Goal: Task Accomplishment & Management: Complete application form

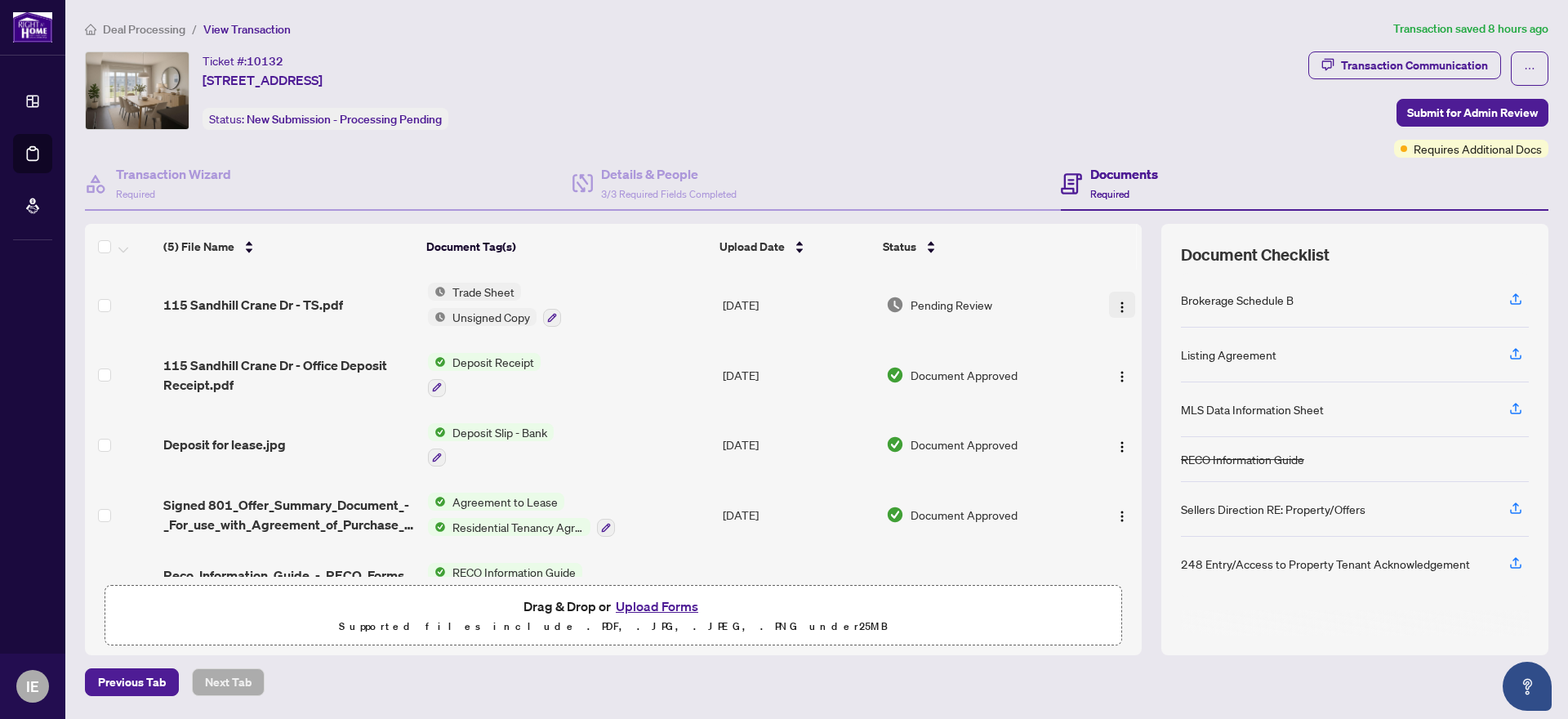
click at [1116, 305] on img "button" at bounding box center [1122, 307] width 13 height 13
click at [1043, 285] on td "Pending Review" at bounding box center [982, 304] width 204 height 70
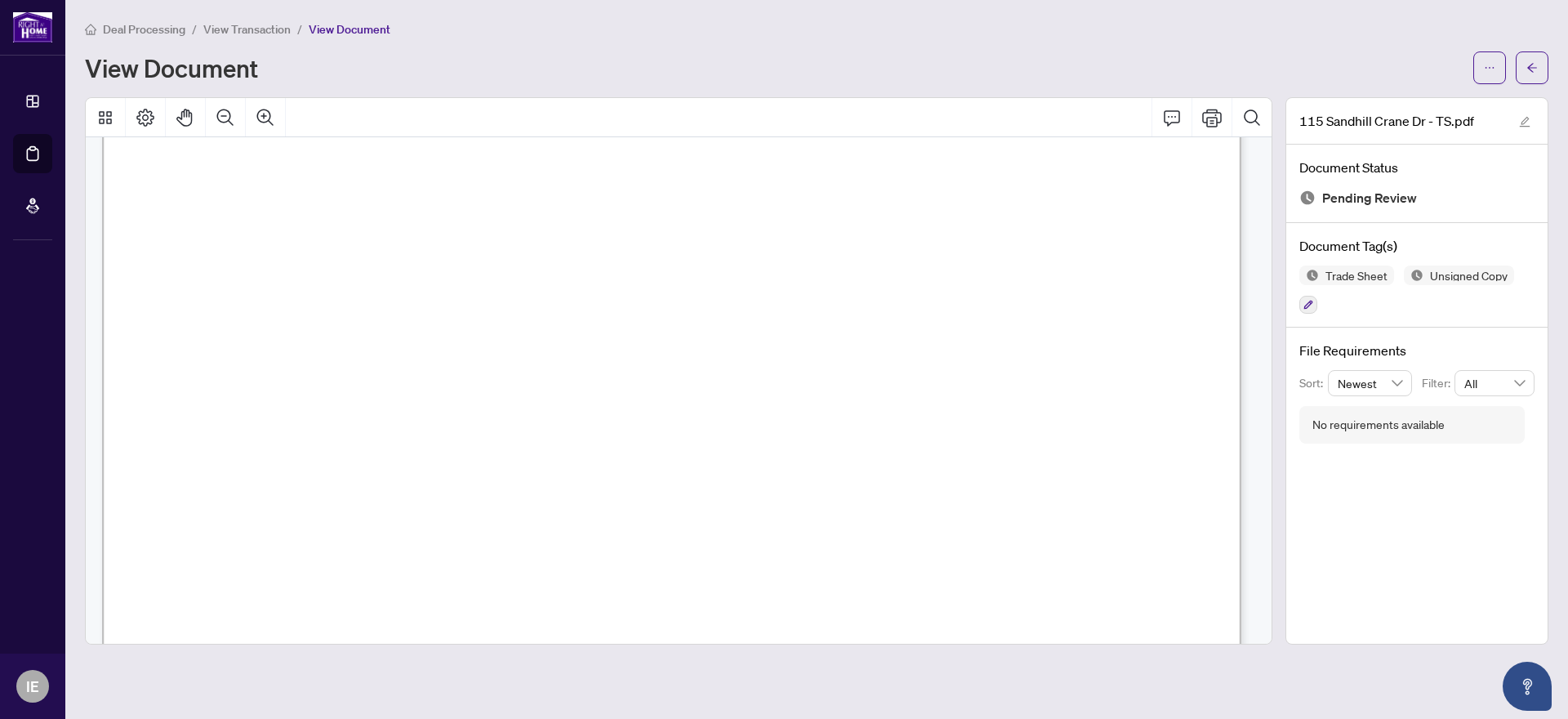
scroll to position [245, 0]
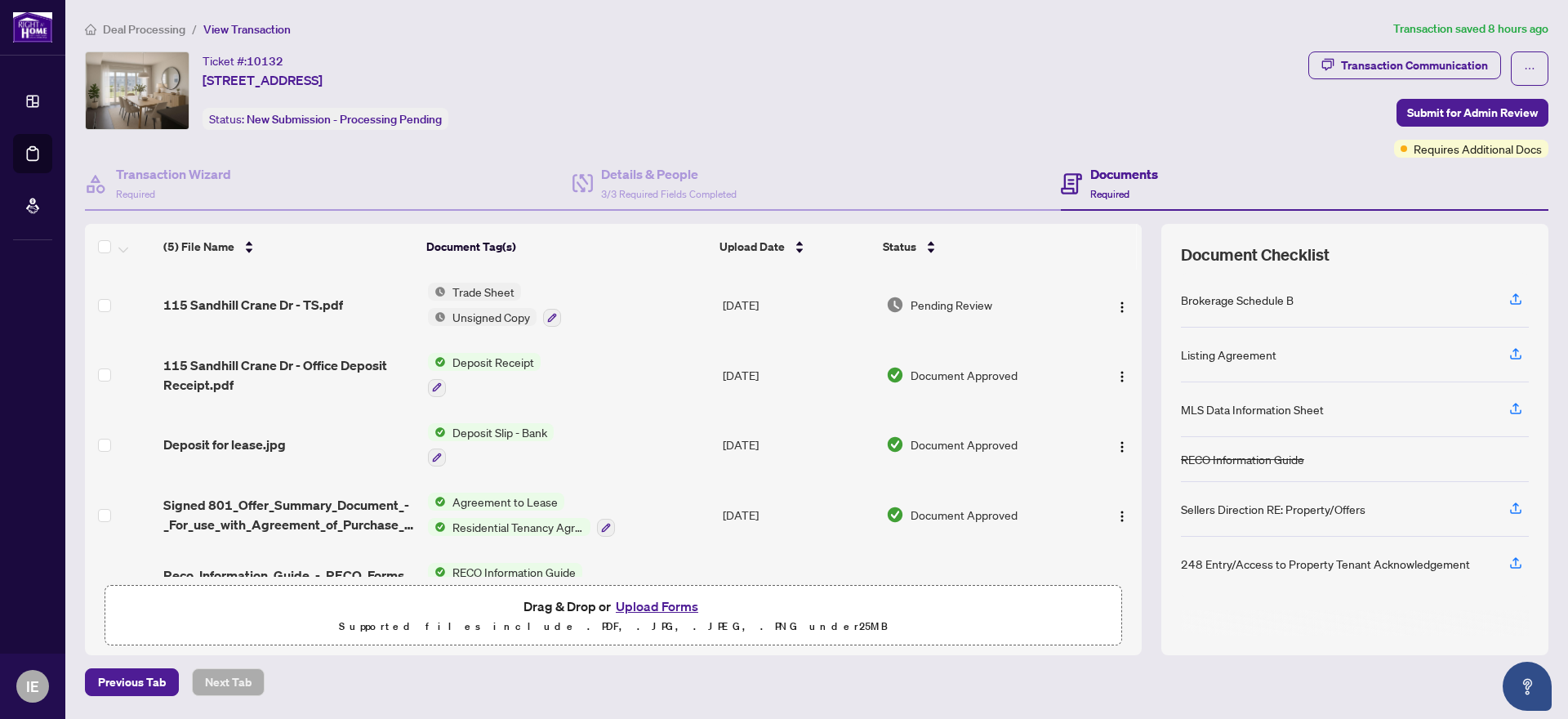
click at [668, 602] on button "Upload Forms" at bounding box center [657, 606] width 92 height 21
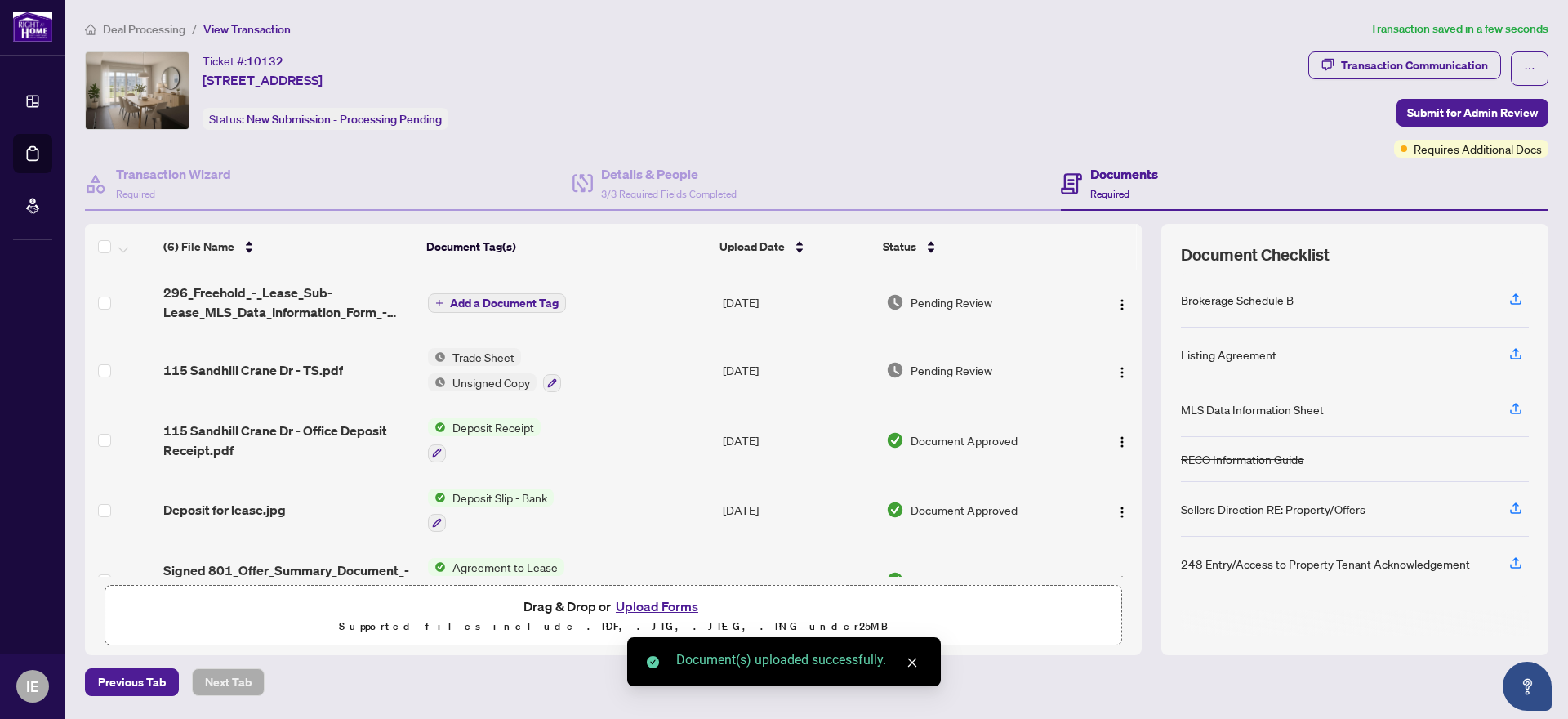
click at [664, 602] on button "Upload Forms" at bounding box center [657, 606] width 92 height 21
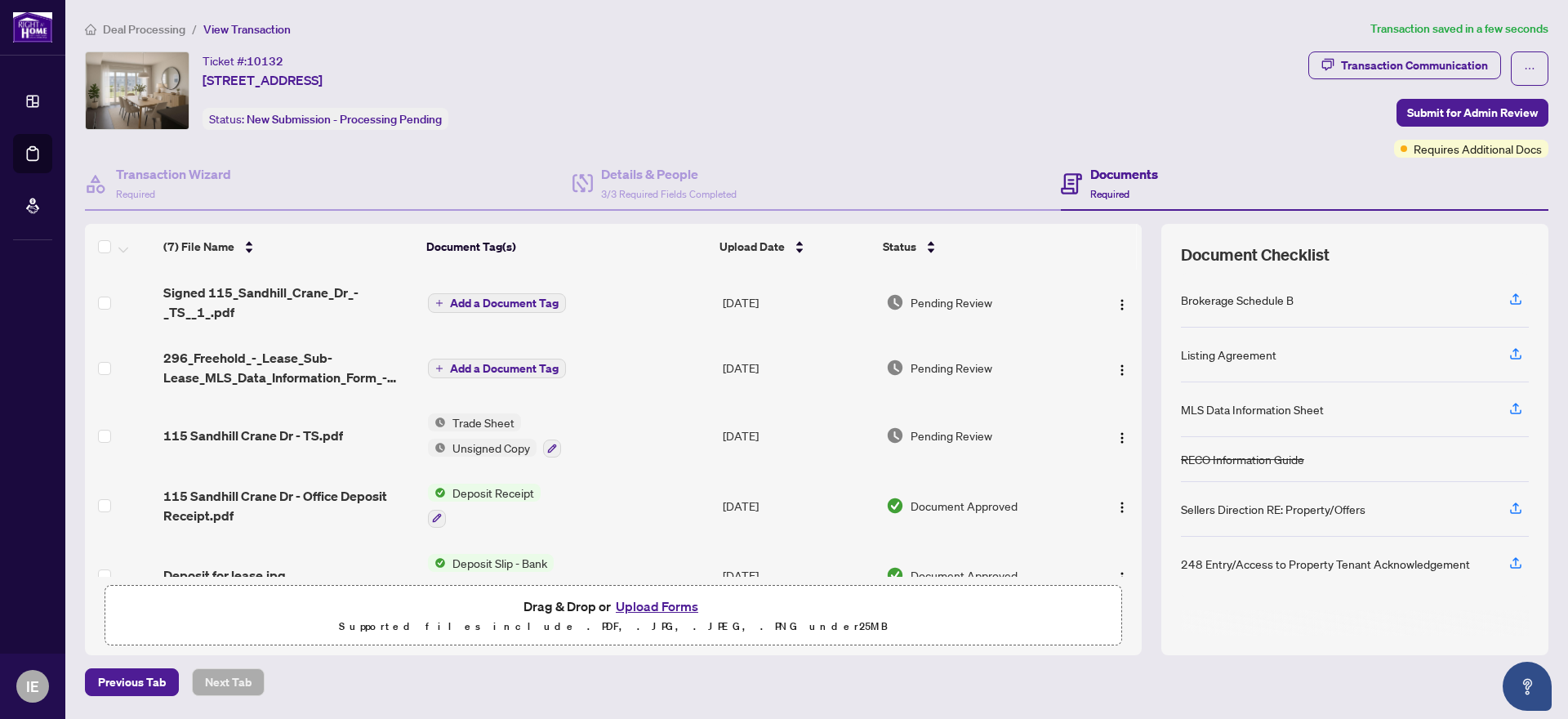
click at [513, 367] on span "Add a Document Tag" at bounding box center [504, 368] width 109 height 12
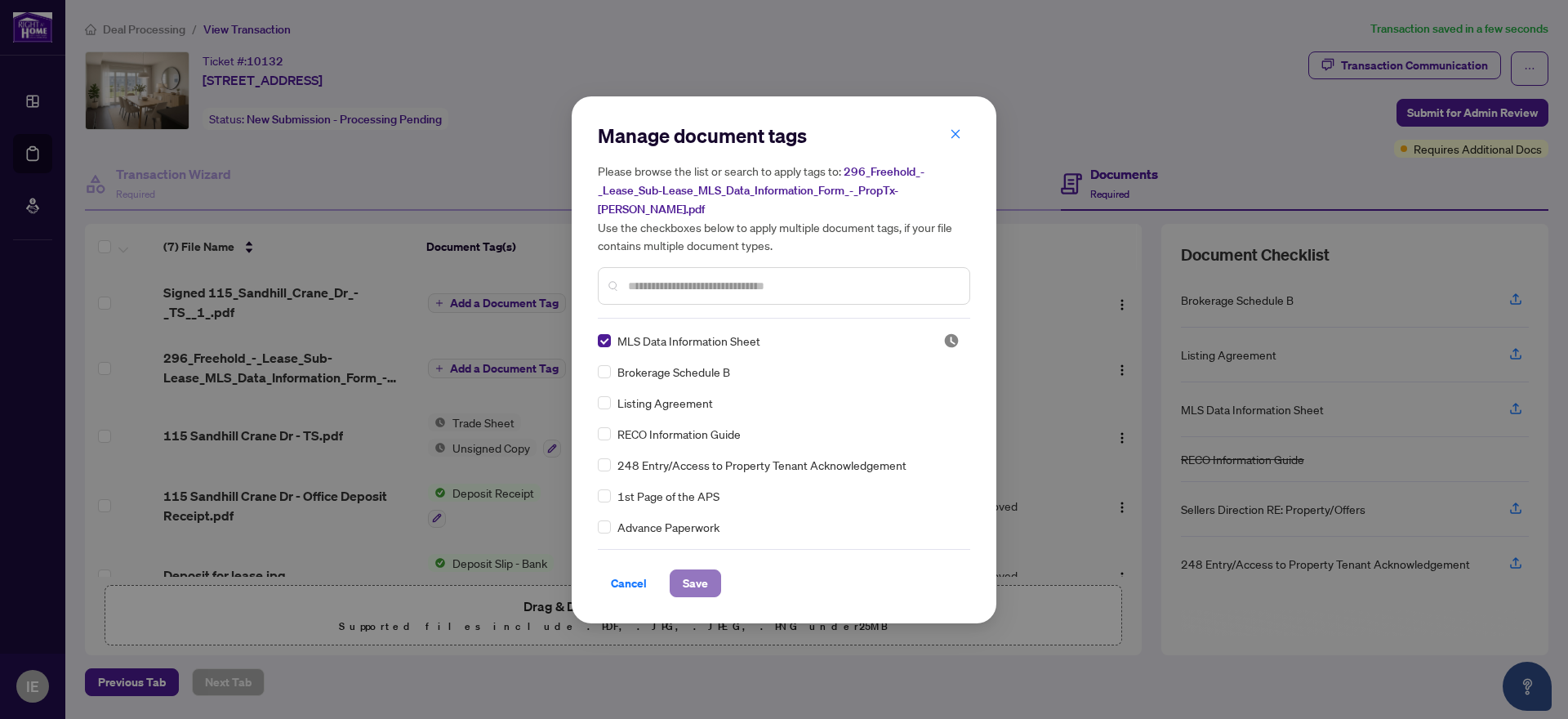
click at [698, 572] on span "Save" at bounding box center [695, 583] width 26 height 26
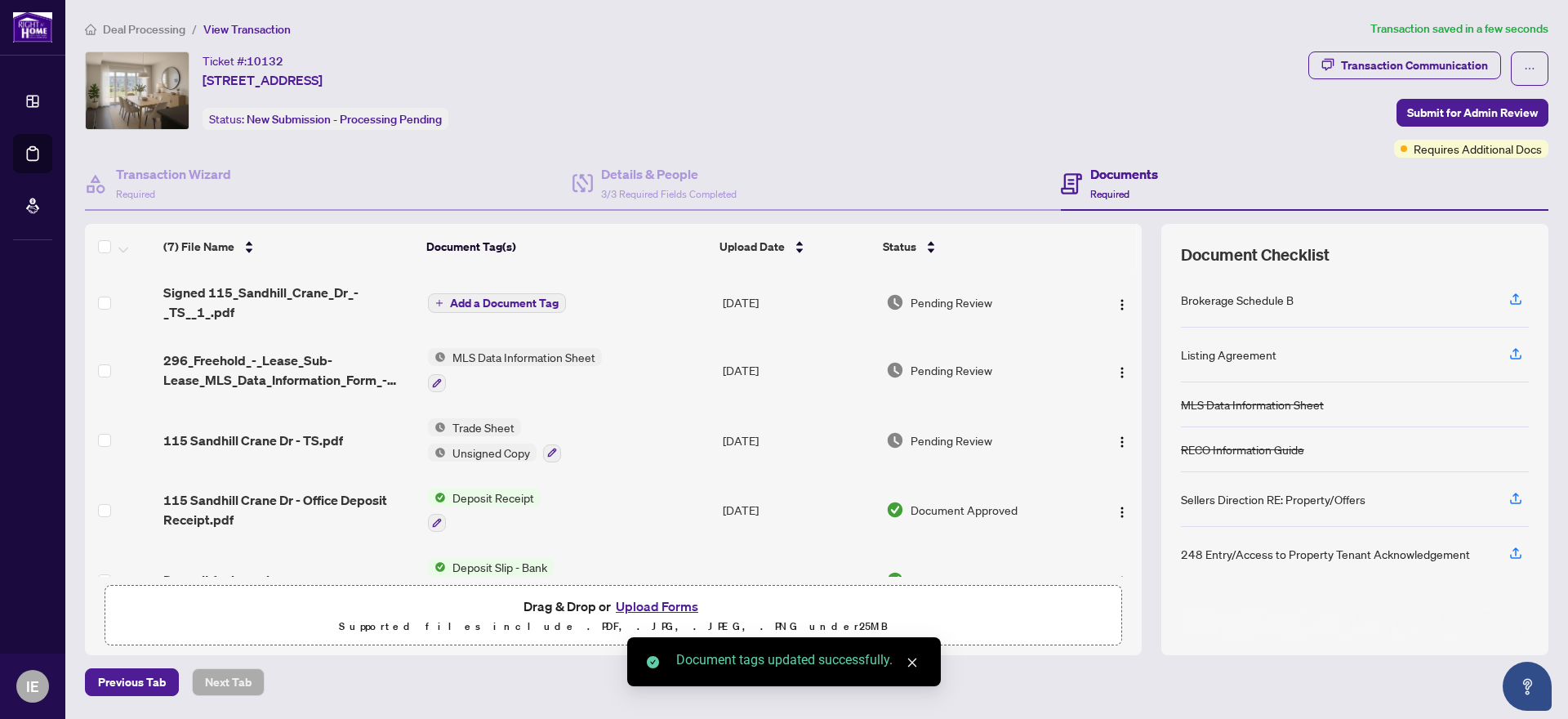
click at [495, 301] on span "Add a Document Tag" at bounding box center [504, 303] width 109 height 12
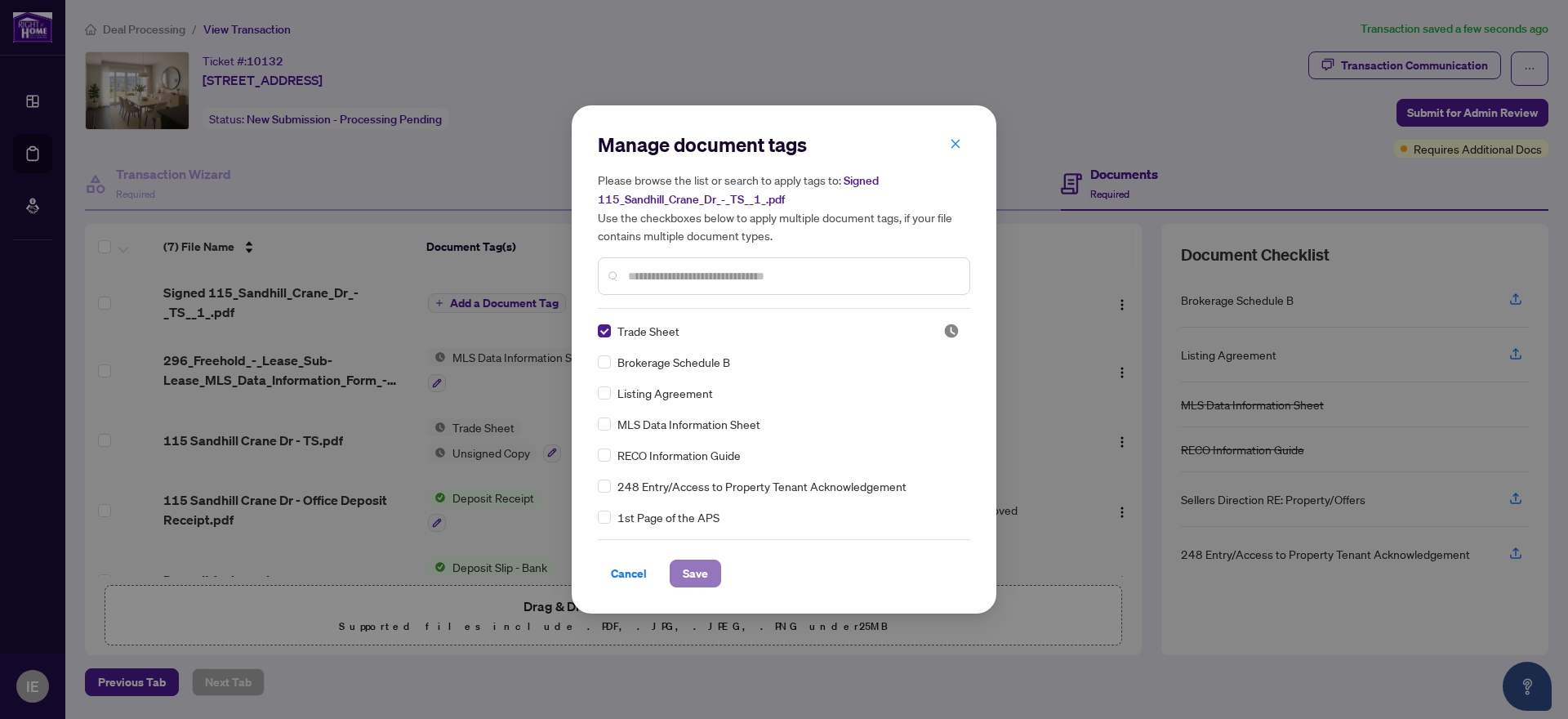
click at [693, 570] on span "Save" at bounding box center [695, 573] width 26 height 26
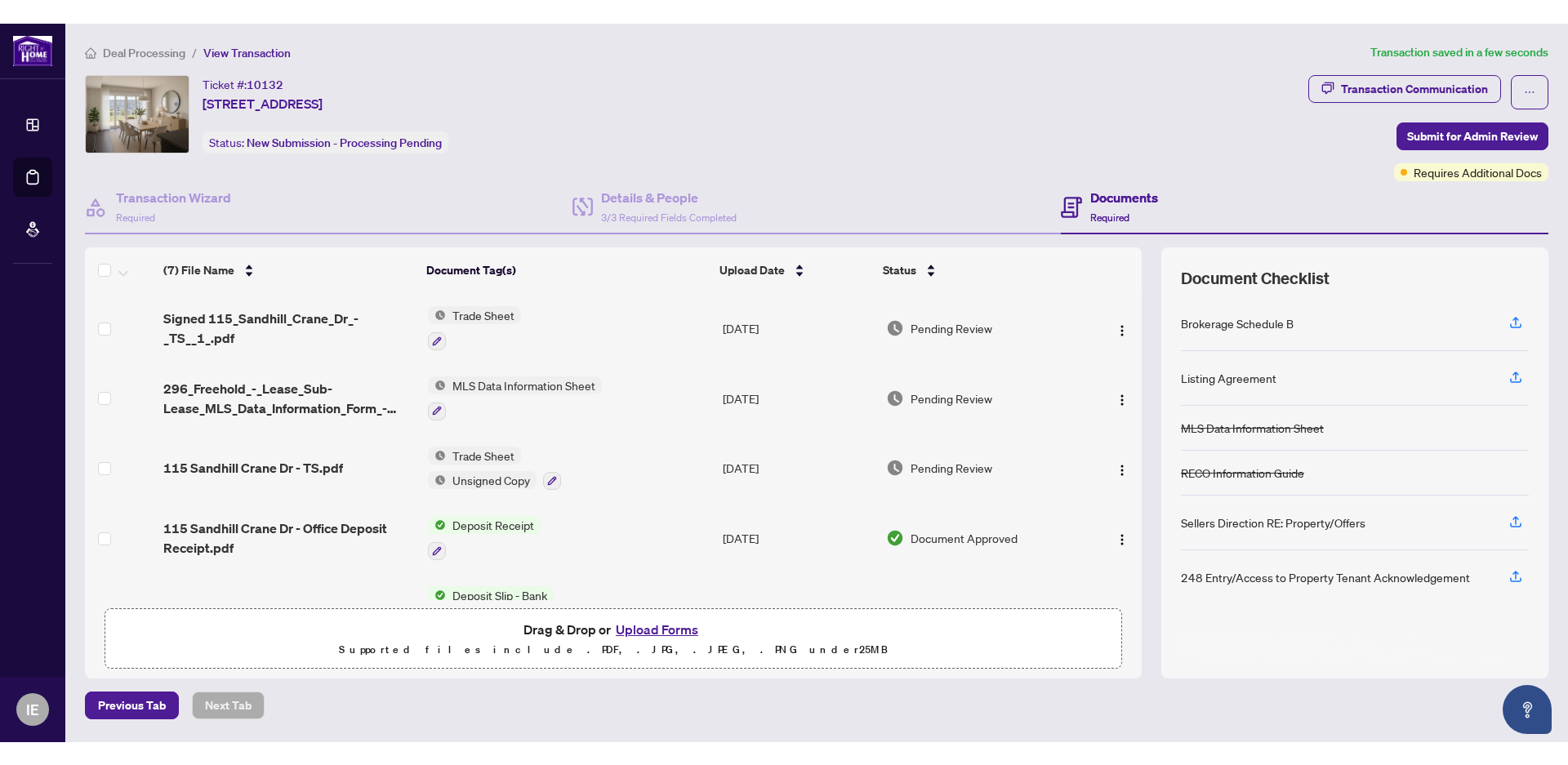
scroll to position [186, 0]
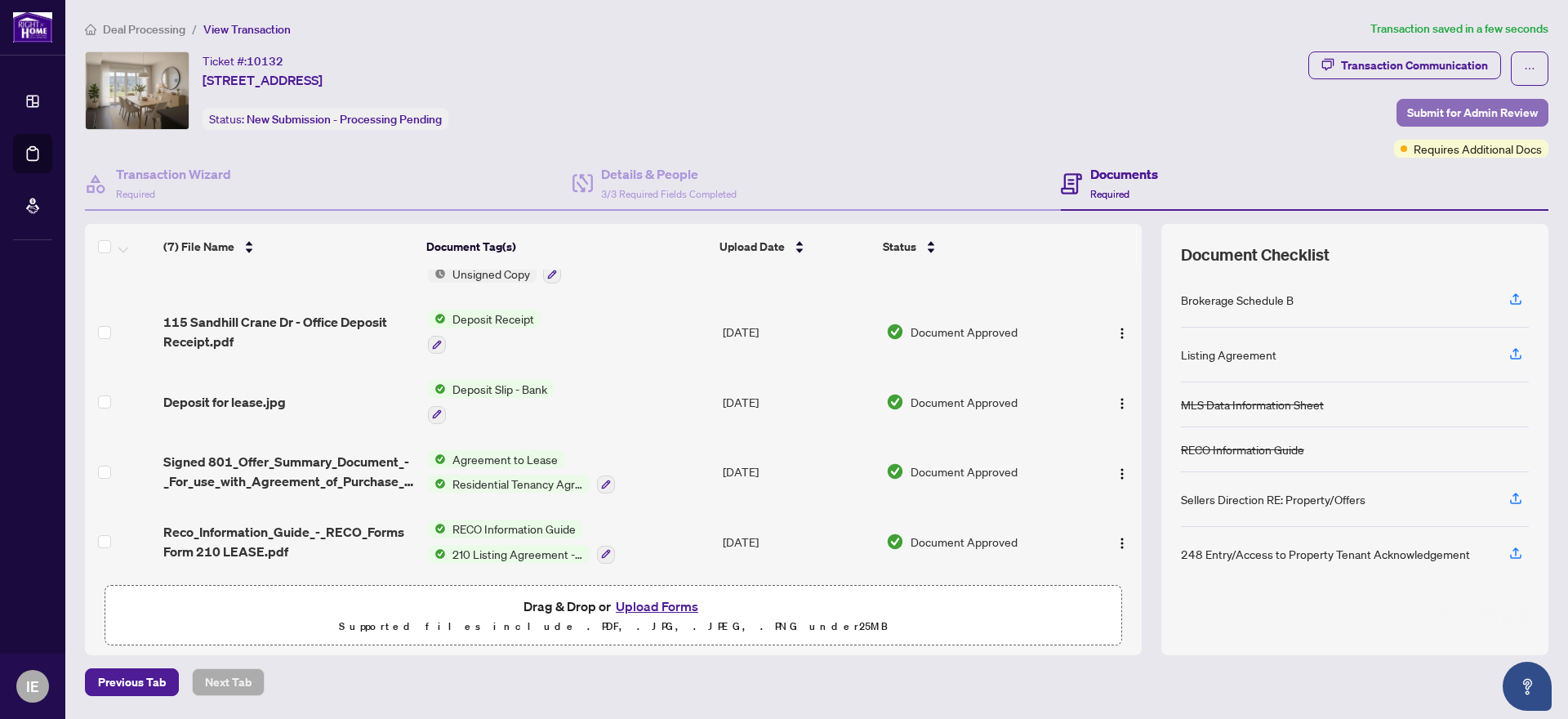
click at [1476, 112] on span "Submit for Admin Review" at bounding box center [1472, 113] width 131 height 26
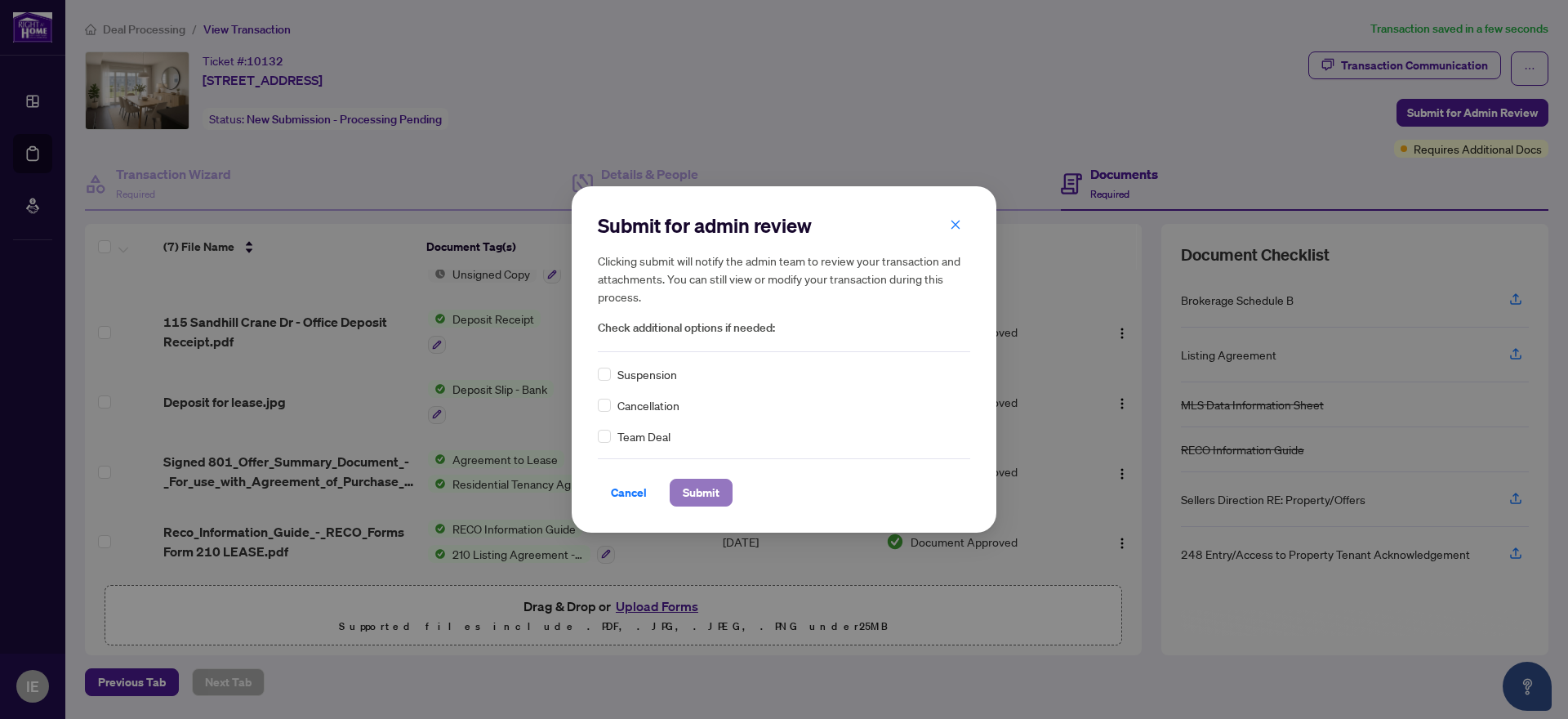
click at [692, 491] on span "Submit" at bounding box center [701, 493] width 37 height 26
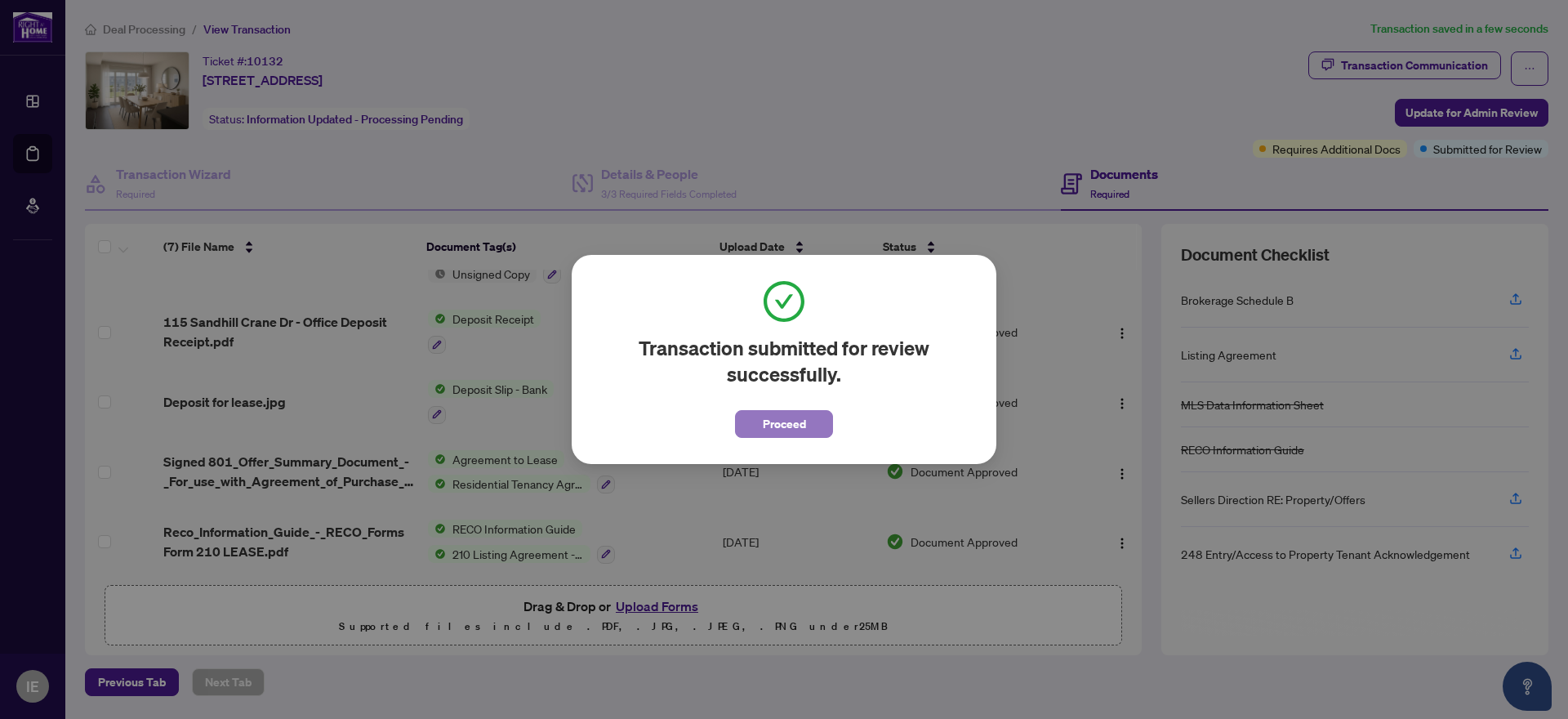
click at [781, 424] on span "Proceed" at bounding box center [784, 424] width 44 height 26
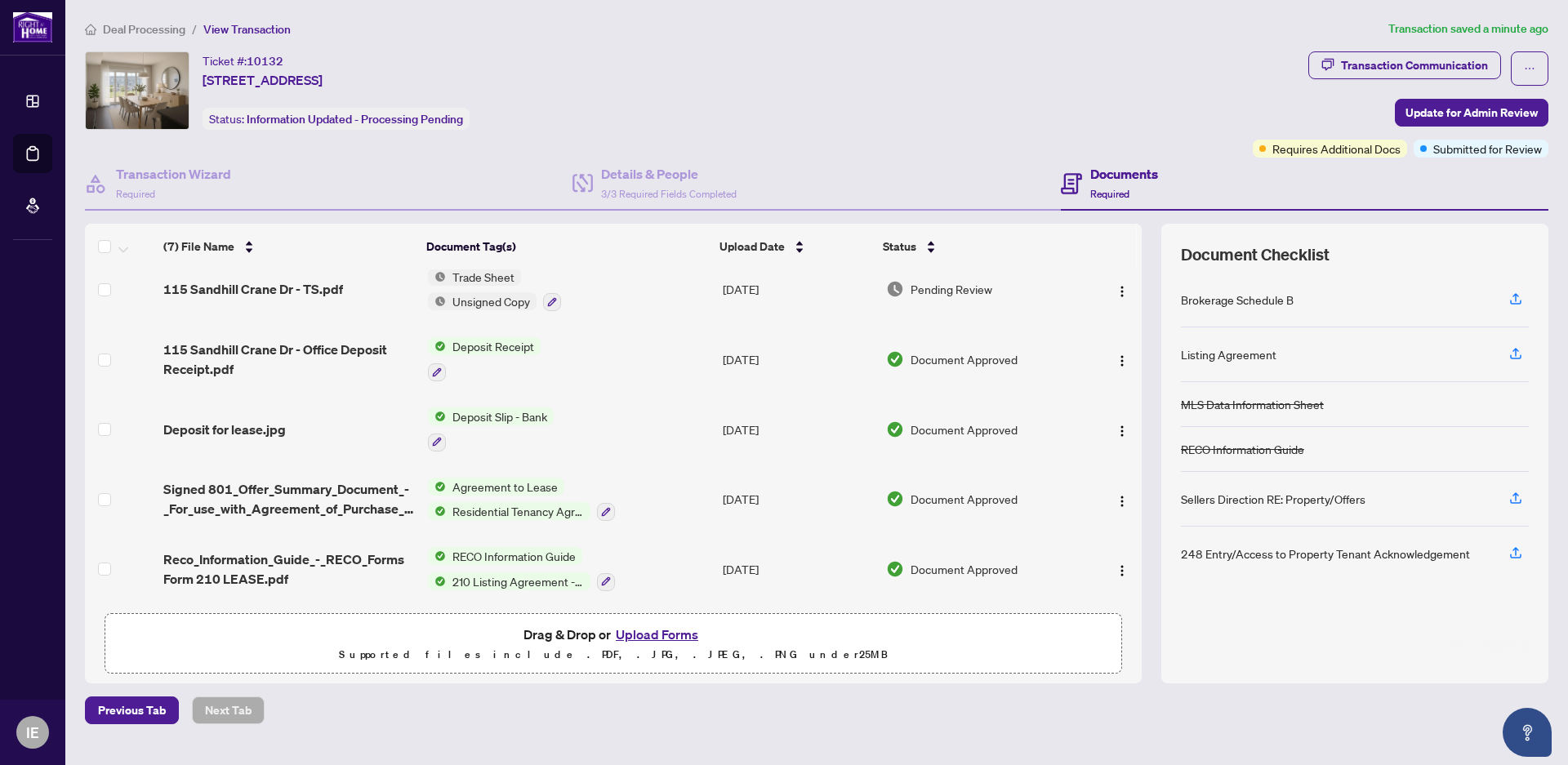
scroll to position [158, 0]
